Goal: Task Accomplishment & Management: Use online tool/utility

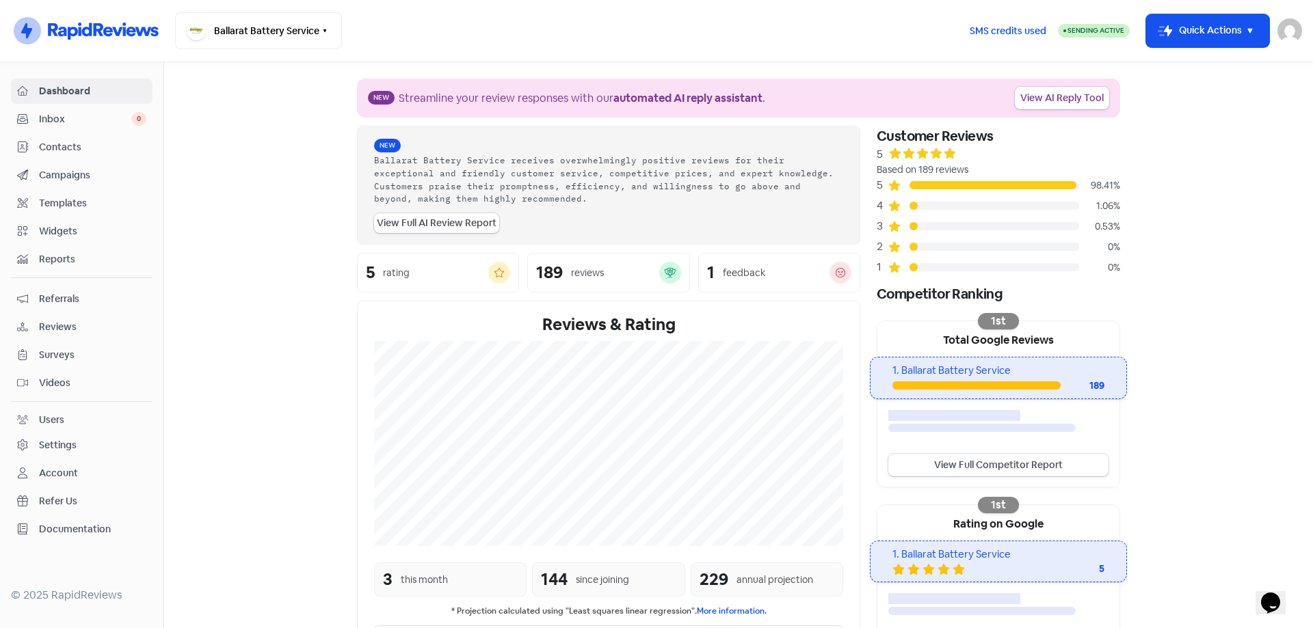
scroll to position [213, 0]
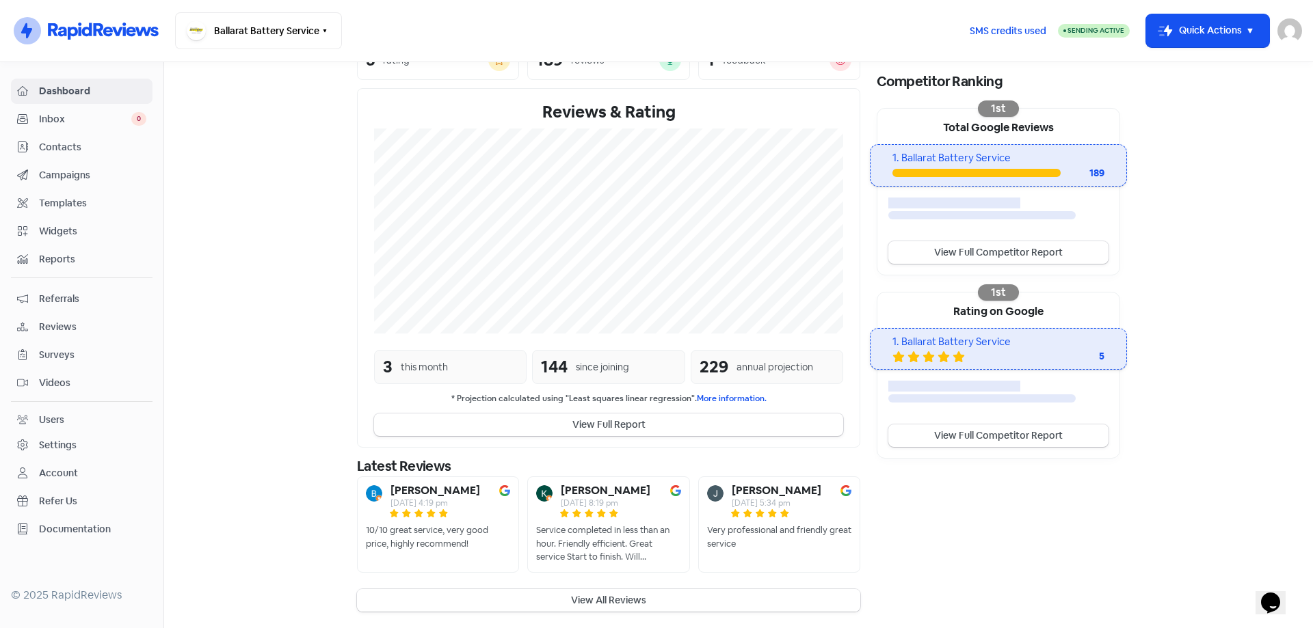
click at [612, 591] on button "View All Reviews" at bounding box center [608, 600] width 503 height 23
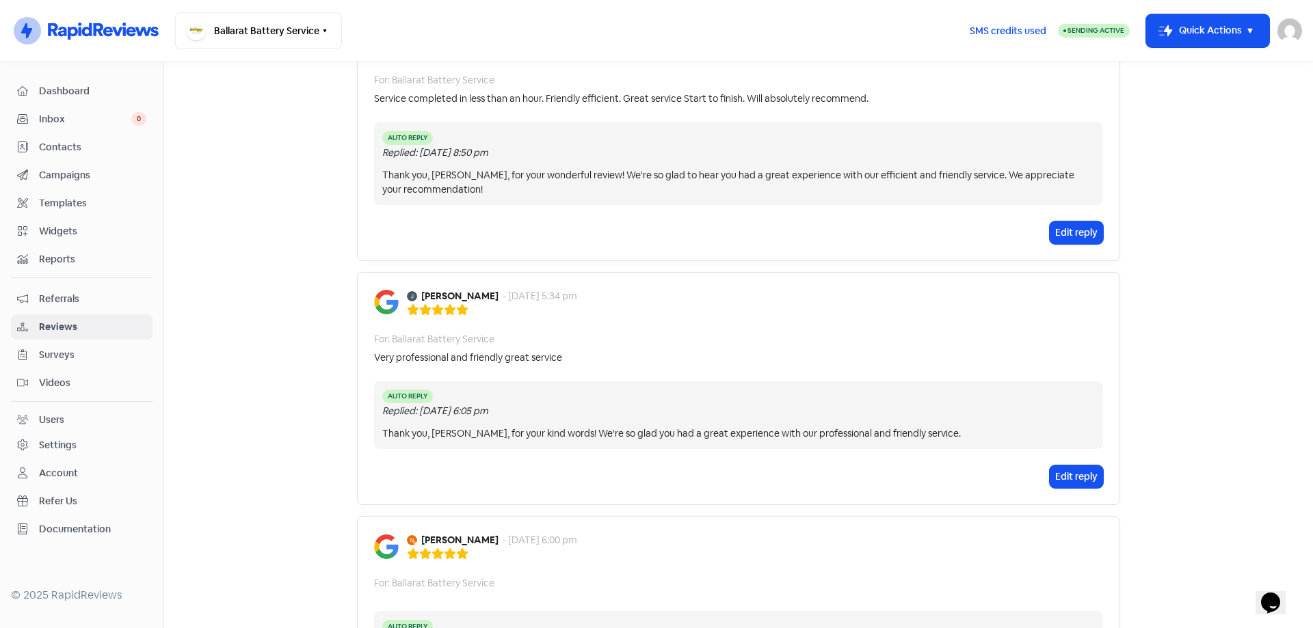
scroll to position [274, 0]
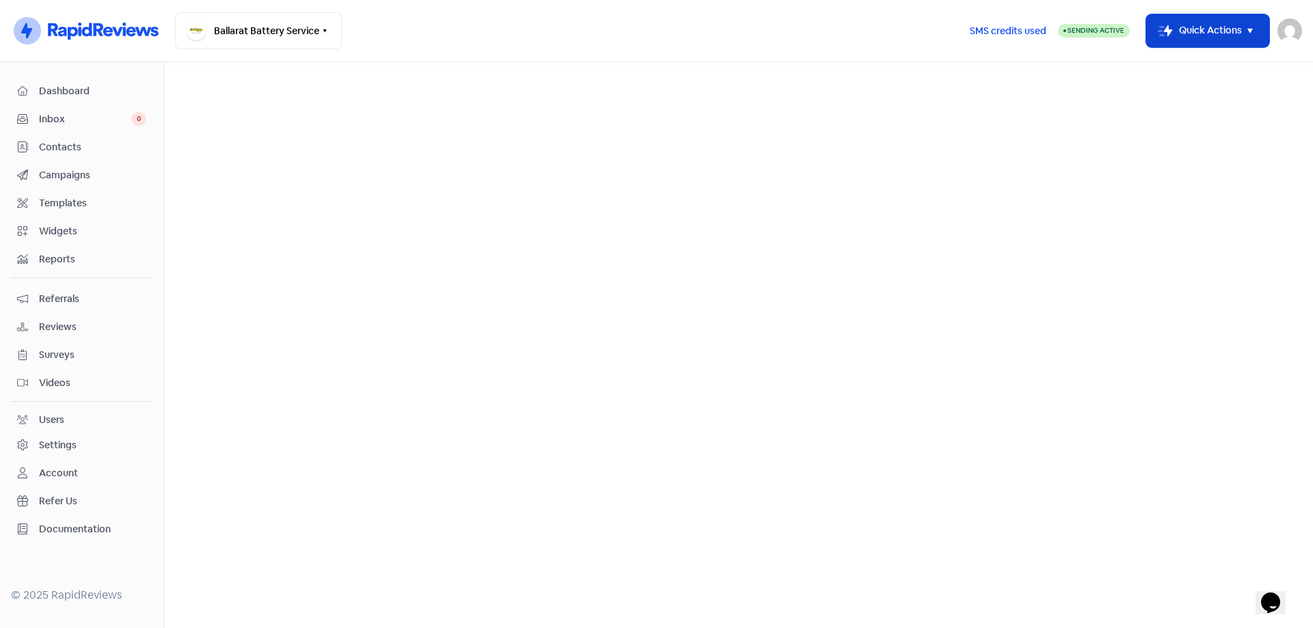
click at [1204, 36] on button "Icon For Thunder-move Quick Actions" at bounding box center [1207, 30] width 123 height 33
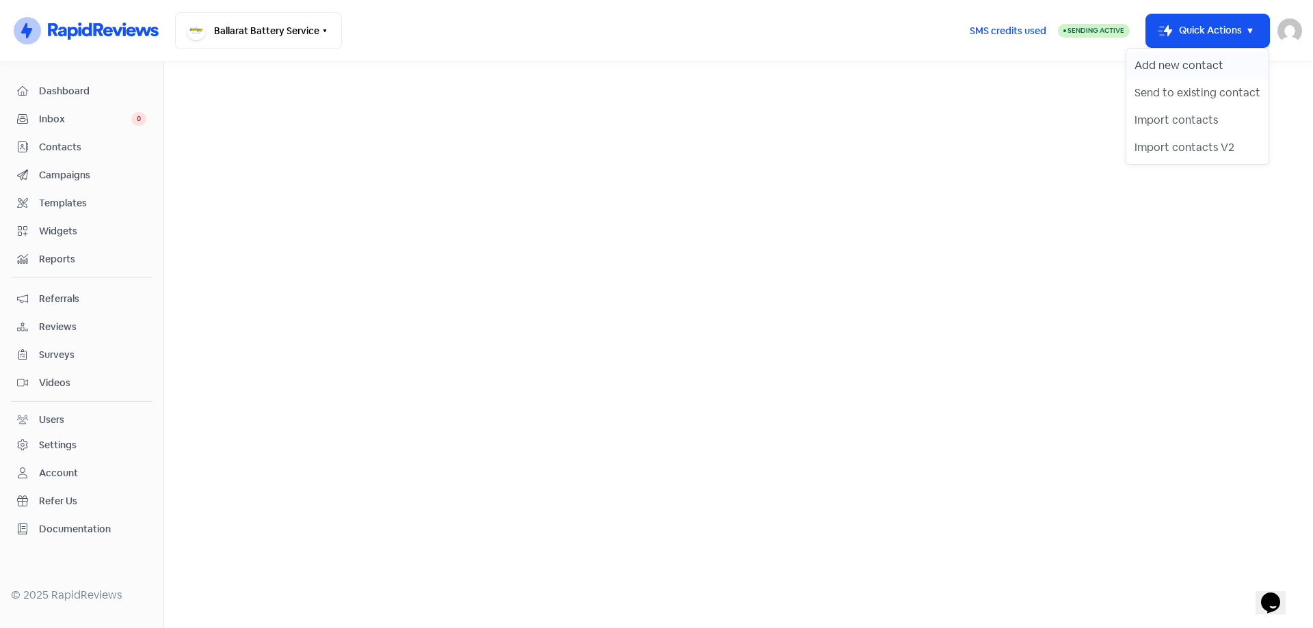
click at [1203, 62] on button "Add new contact" at bounding box center [1197, 65] width 142 height 27
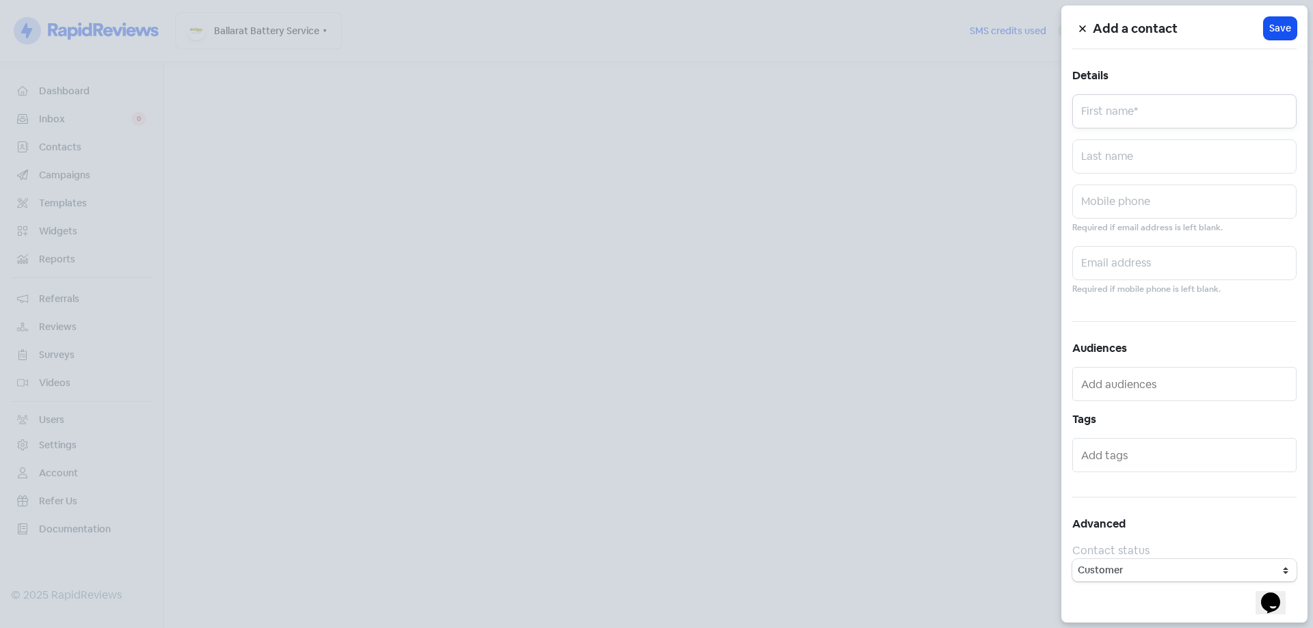
click at [1118, 116] on input "text" at bounding box center [1184, 111] width 224 height 34
type input "Adam Young"
paste input "0400744810"
type input "0400744810"
click at [1284, 35] on span "Save" at bounding box center [1280, 28] width 22 height 14
